Goal: Task Accomplishment & Management: Manage account settings

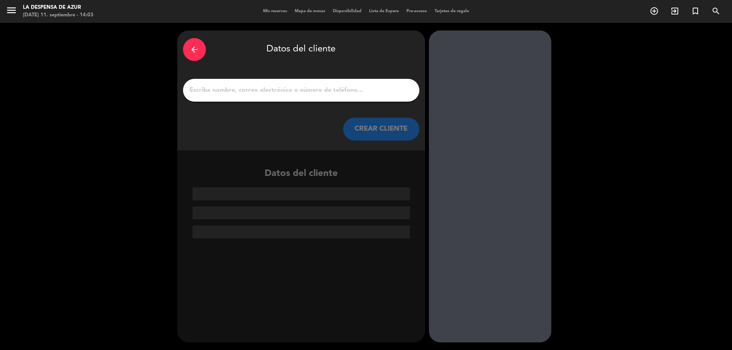
click at [199, 46] on div "arrow_back" at bounding box center [194, 49] width 23 height 23
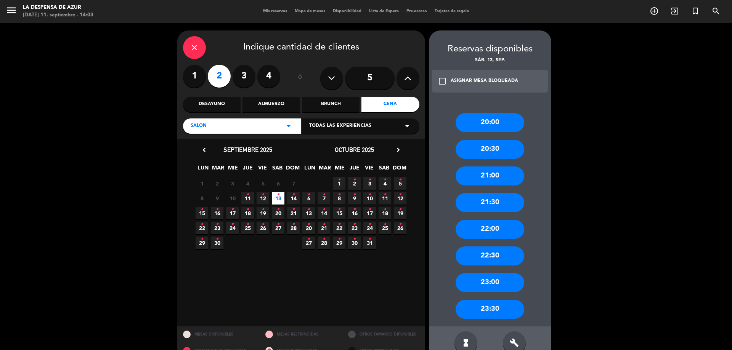
click at [198, 46] on icon "close" at bounding box center [194, 47] width 9 height 9
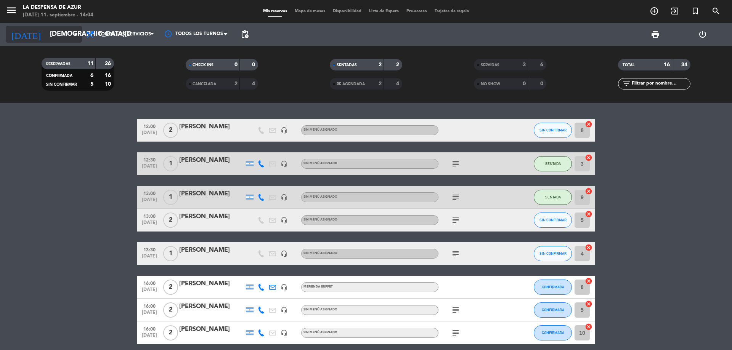
click at [69, 35] on input "[DEMOGRAPHIC_DATA][DATE]" at bounding box center [90, 34] width 88 height 15
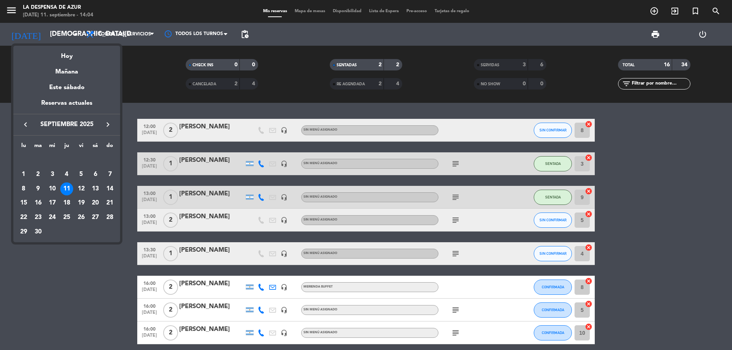
click at [660, 220] on div at bounding box center [366, 175] width 732 height 350
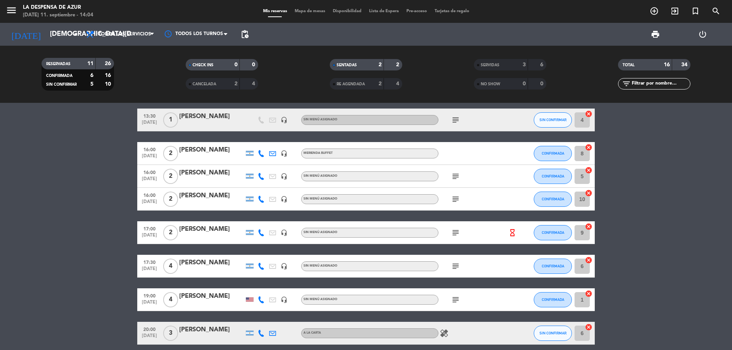
scroll to position [152, 0]
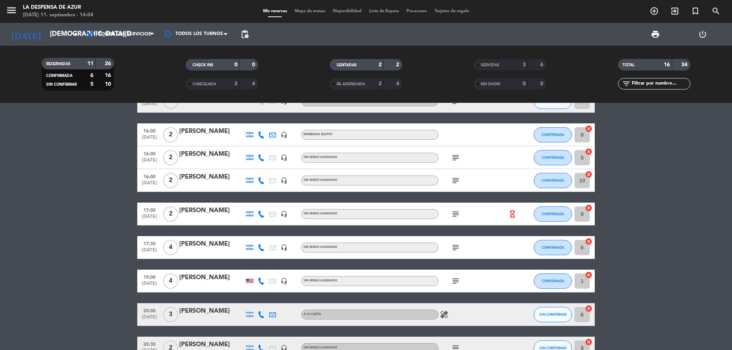
click at [448, 246] on div "subject" at bounding box center [472, 247] width 69 height 22
click at [453, 247] on icon "subject" at bounding box center [455, 247] width 9 height 9
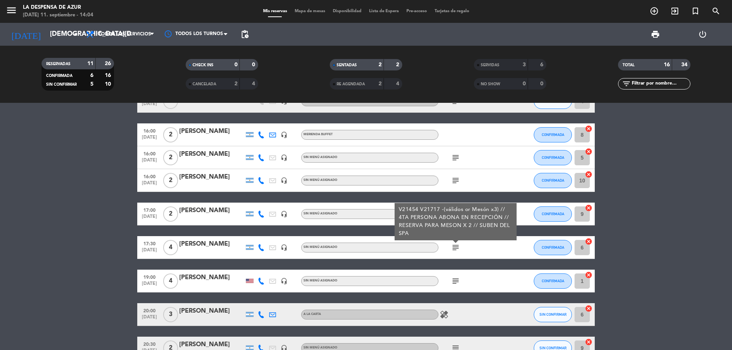
click at [213, 249] on div "[PERSON_NAME]" at bounding box center [211, 244] width 65 height 10
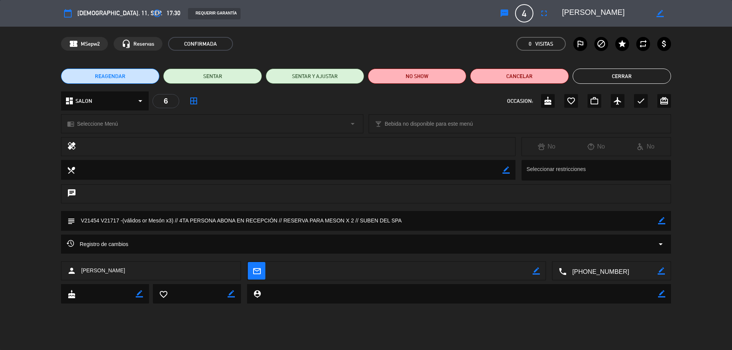
click at [658, 219] on icon "border_color" at bounding box center [661, 220] width 7 height 7
click at [141, 223] on textarea at bounding box center [366, 220] width 583 height 19
click at [354, 219] on textarea at bounding box center [366, 220] width 583 height 19
type textarea "V21454 V21717 -(válidos por Mesón x3) // 4TA PERSONA ABONA EN RECEPCIÓN // RESE…"
click at [662, 221] on icon at bounding box center [661, 220] width 7 height 7
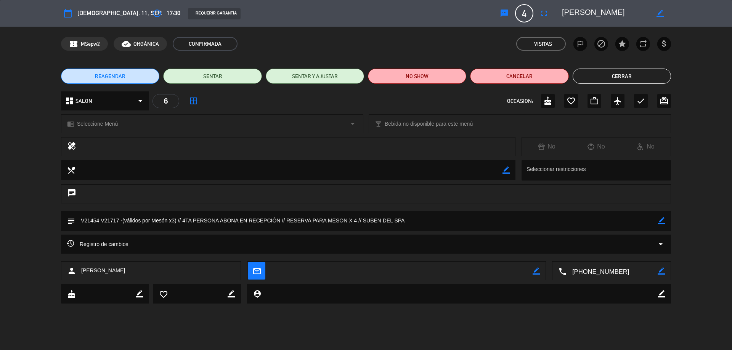
click at [645, 81] on button "Cerrar" at bounding box center [621, 76] width 98 height 15
